Goal: Task Accomplishment & Management: Manage account settings

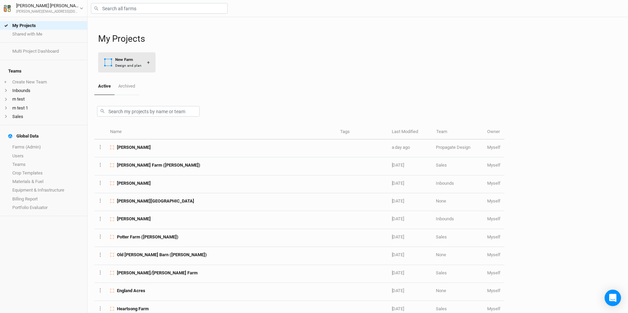
click at [130, 70] on button "New Farm Design and plan +" at bounding box center [126, 62] width 57 height 20
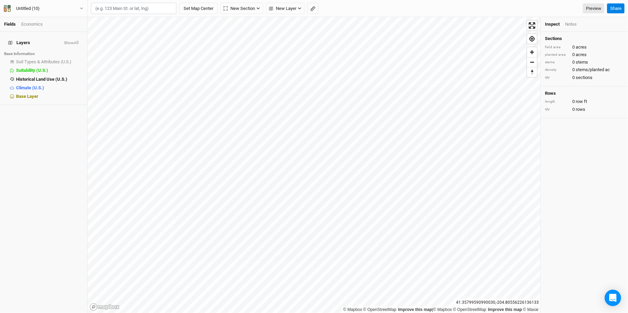
paste input "[STREET_ADDRESS][PERSON_NAME][PERSON_NAME][US_STATE]"
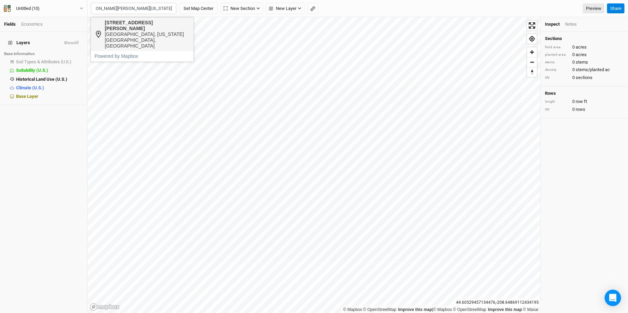
click at [169, 24] on div "[STREET_ADDRESS][PERSON_NAME]" at bounding box center [147, 26] width 85 height 12
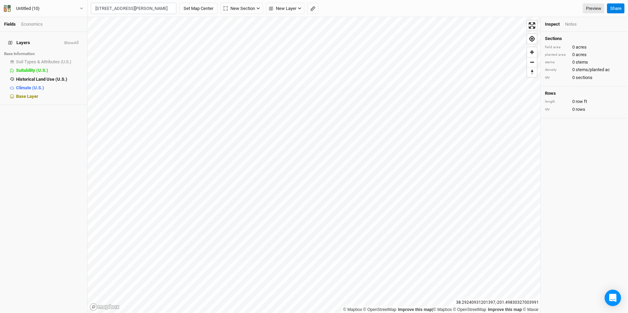
type input "[STREET_ADDRESS][PERSON_NAME][PERSON_NAME][US_STATE]"
click at [52, 8] on button "Untitled (10)" at bounding box center [43, 9] width 80 height 8
click at [48, 29] on button "Project Settings" at bounding box center [57, 28] width 54 height 9
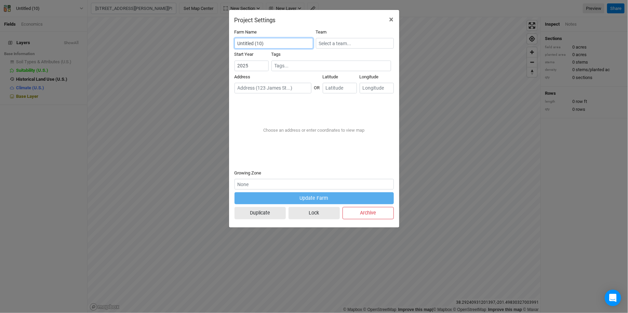
drag, startPoint x: 274, startPoint y: 41, endPoint x: 230, endPoint y: 41, distance: 44.4
click at [230, 41] on div "Farm Name Untitled (10) Team Start Year [DATE] Tags Address OR Latitude Longitu…" at bounding box center [314, 126] width 170 height 204
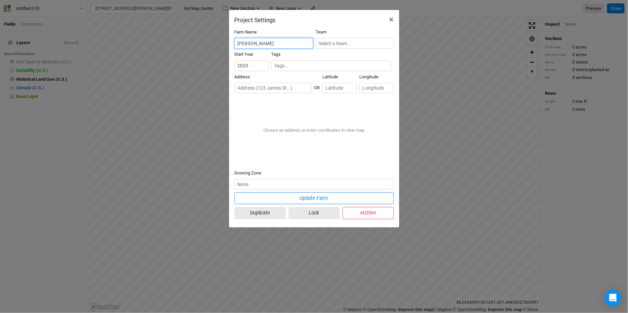
type input "[PERSON_NAME]"
paste input "[STREET_ADDRESS][PERSON_NAME][PERSON_NAME][US_STATE]"
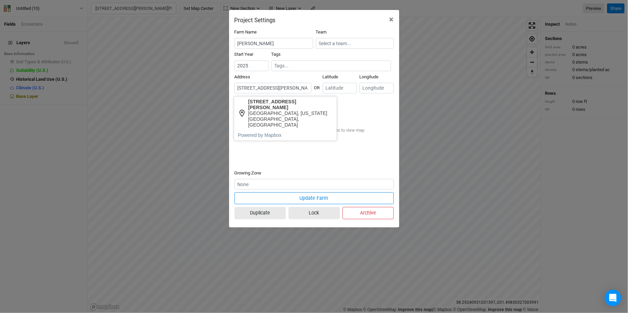
scroll to position [0, 86]
click at [284, 102] on div "[STREET_ADDRESS][PERSON_NAME]" at bounding box center [290, 105] width 85 height 12
type input "[STREET_ADDRESS][PERSON_NAME][PERSON_NAME][US_STATE]"
type input "35.91134"
type input "-82.72152"
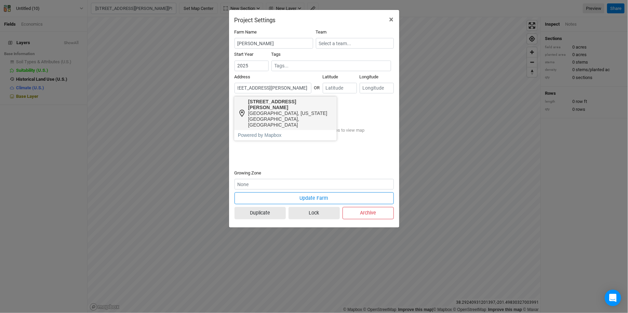
scroll to position [0, 0]
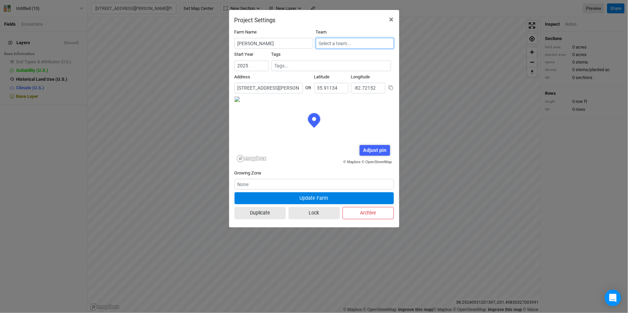
click at [337, 43] on input "text" at bounding box center [355, 43] width 78 height 11
click at [331, 62] on link "Inbounds" at bounding box center [355, 66] width 78 height 9
type input "Inbounds"
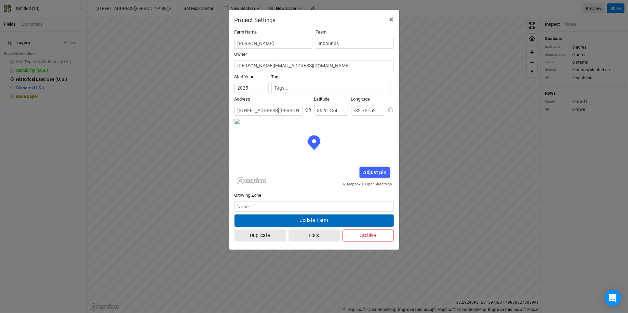
click at [302, 215] on button "Update Farm" at bounding box center [314, 220] width 159 height 12
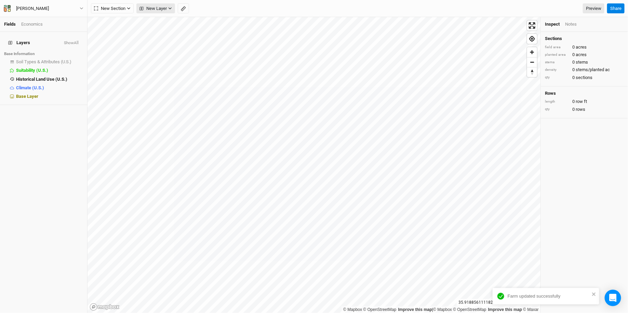
click at [139, 10] on button "New Layer" at bounding box center [155, 8] width 39 height 10
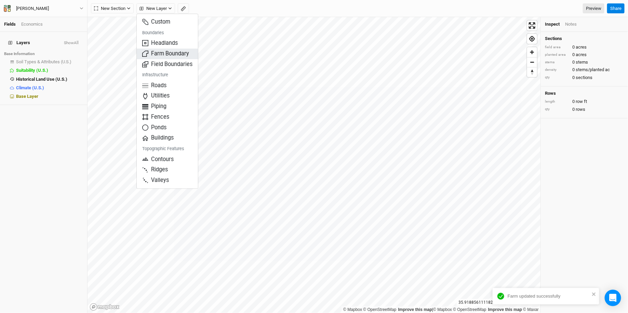
click at [156, 57] on span "Farm Boundary" at bounding box center [165, 54] width 47 height 8
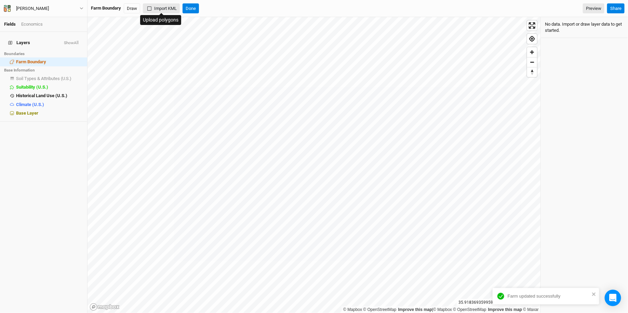
click at [150, 9] on icon "button" at bounding box center [149, 8] width 4 height 4
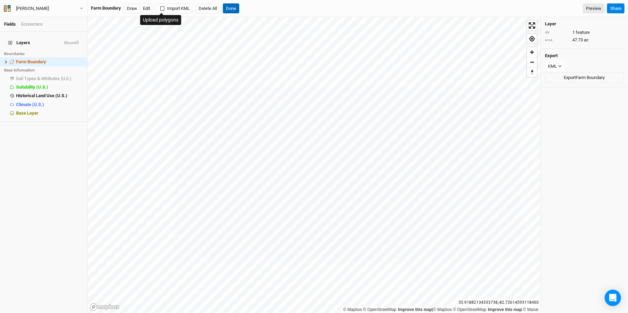
click at [235, 12] on button "Done" at bounding box center [231, 8] width 16 height 10
